Goal: Information Seeking & Learning: Learn about a topic

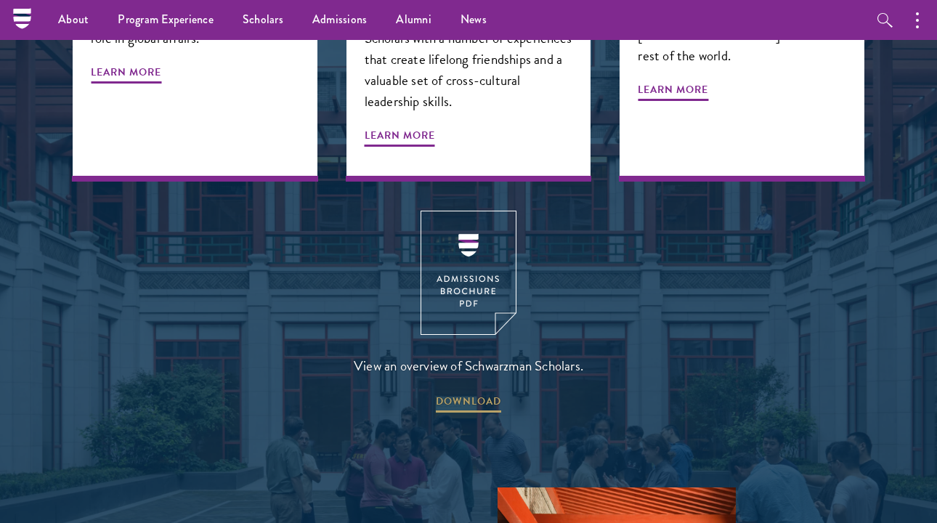
scroll to position [1847, 0]
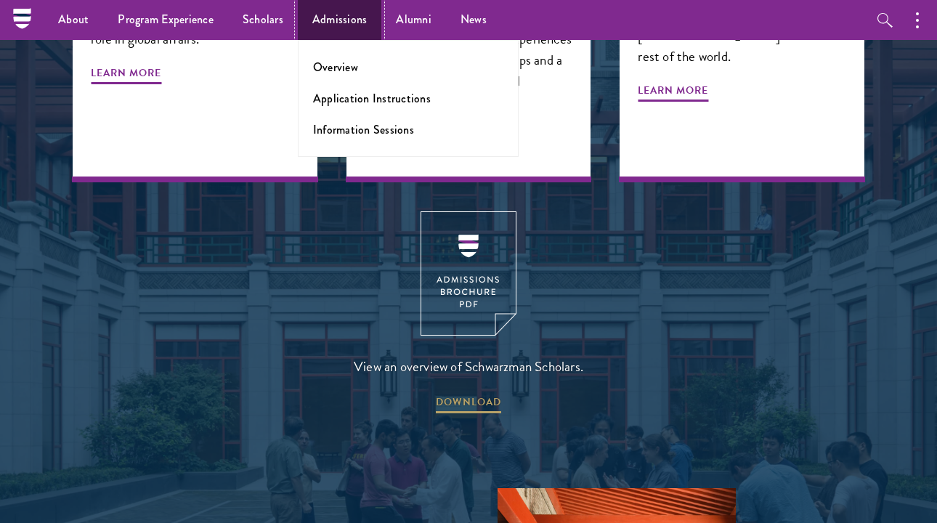
click at [329, 23] on link "Admissions" at bounding box center [340, 20] width 84 height 40
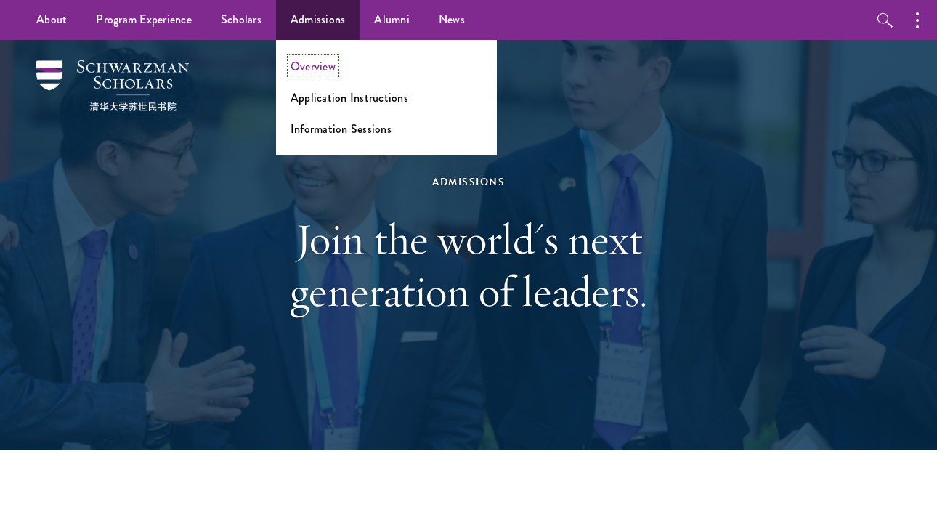
click at [330, 63] on link "Overview" at bounding box center [312, 66] width 45 height 17
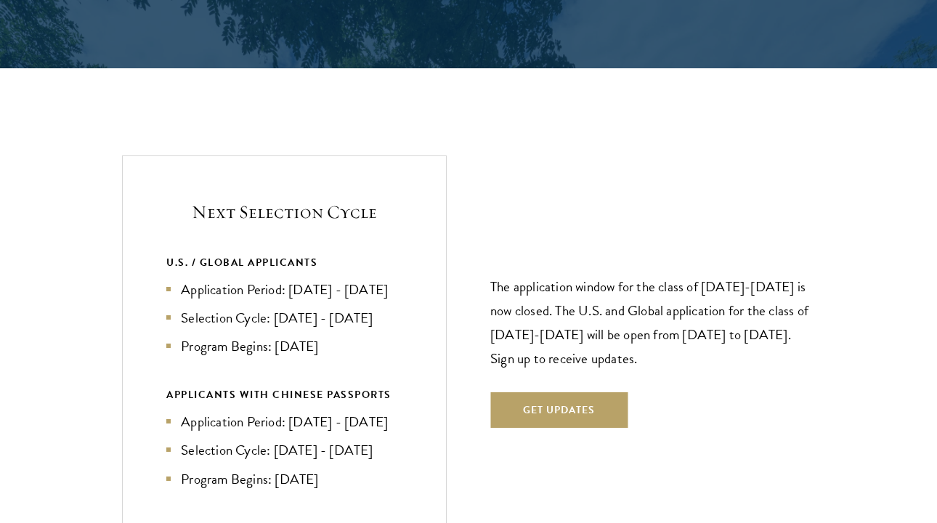
scroll to position [2901, 0]
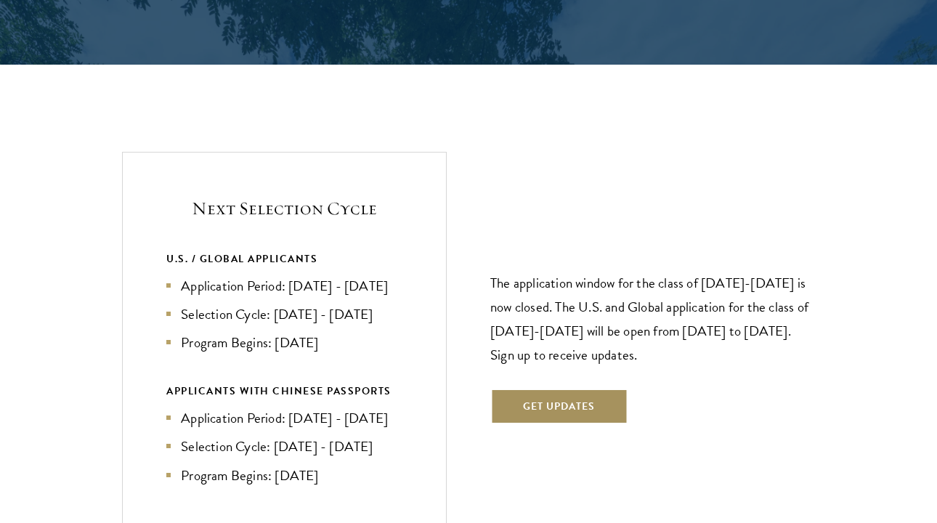
click at [531, 403] on button "Get Updates" at bounding box center [558, 405] width 137 height 35
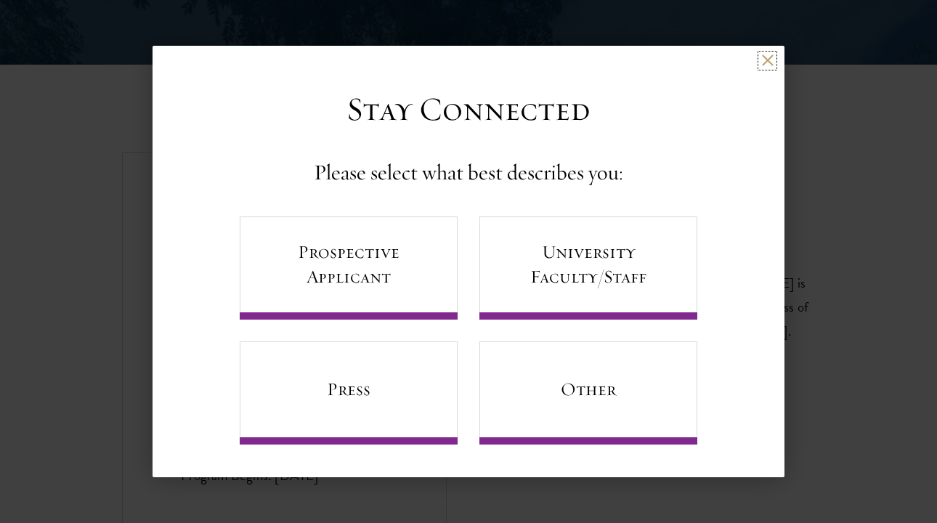
click at [767, 66] on button at bounding box center [767, 60] width 12 height 12
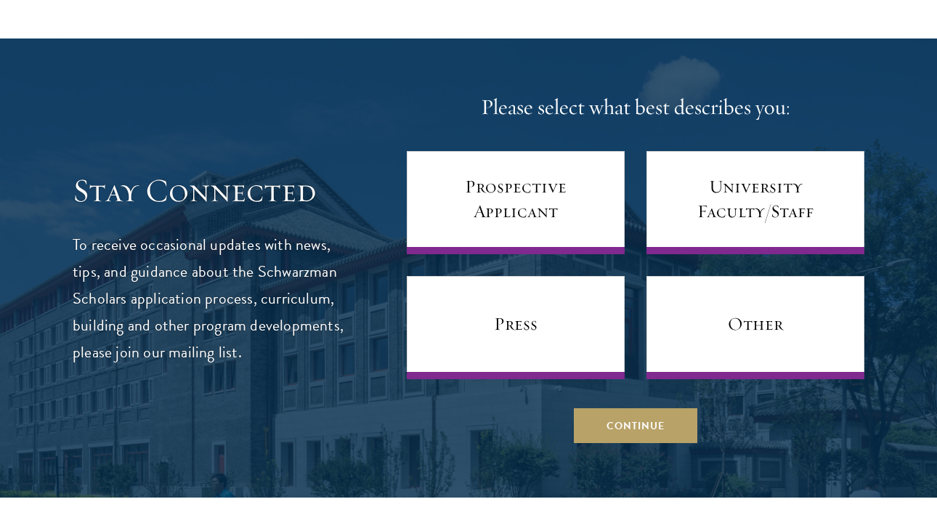
scroll to position [5785, 0]
